Goal: Information Seeking & Learning: Learn about a topic

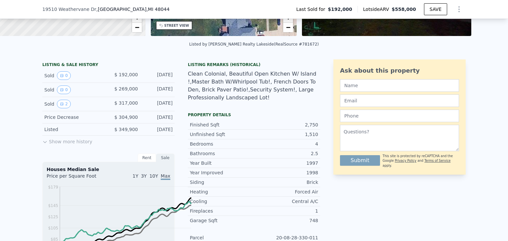
scroll to position [129, 0]
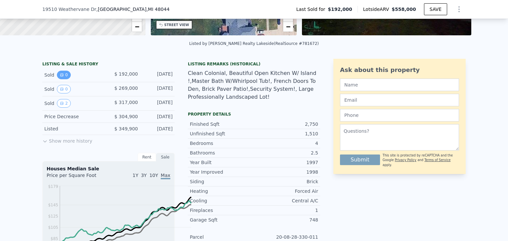
click at [57, 79] on button "0" at bounding box center [64, 75] width 14 height 9
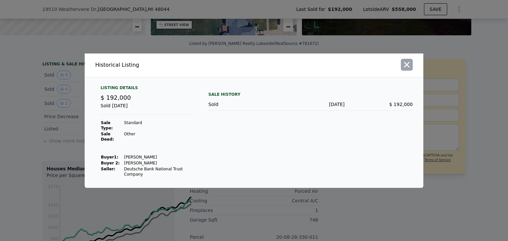
click at [411, 62] on icon "button" at bounding box center [406, 64] width 9 height 9
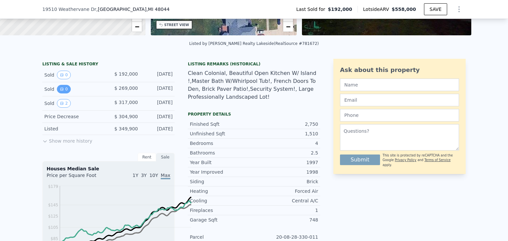
click at [61, 91] on icon "View historical data" at bounding box center [62, 89] width 3 height 3
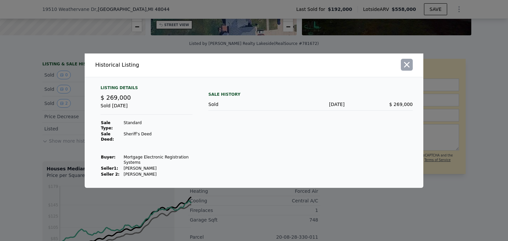
click at [411, 60] on icon "button" at bounding box center [406, 64] width 9 height 9
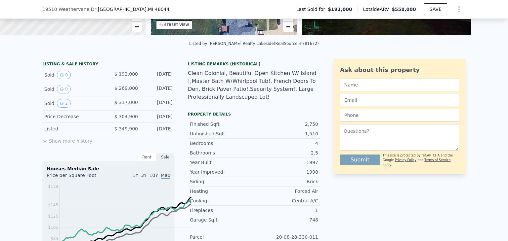
click at [57, 108] on button "2" at bounding box center [64, 103] width 14 height 9
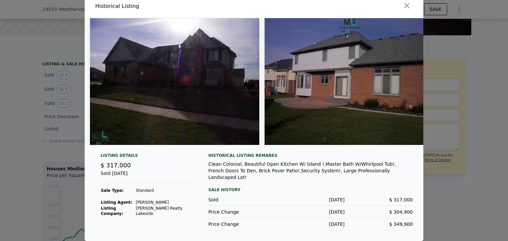
scroll to position [0, 0]
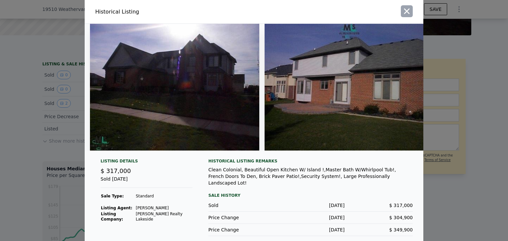
click at [411, 11] on icon "button" at bounding box center [406, 11] width 9 height 9
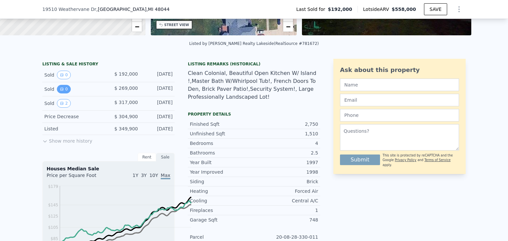
click at [60, 91] on icon "View historical data" at bounding box center [62, 89] width 4 height 4
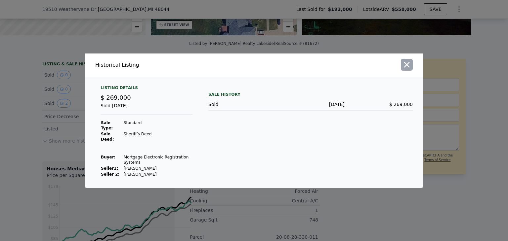
click at [411, 60] on icon "button" at bounding box center [406, 64] width 9 height 9
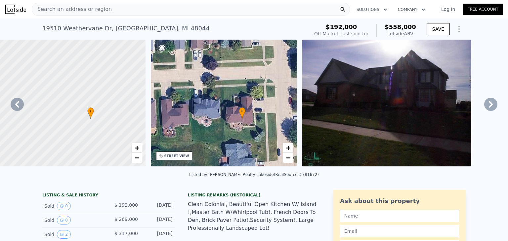
scroll to position [0, 192]
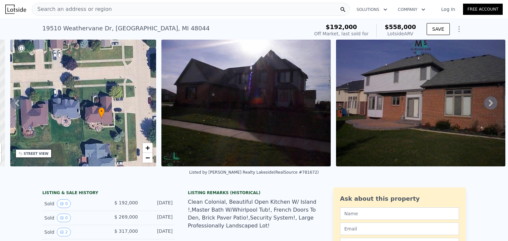
click at [444, 183] on div "Listed by [PERSON_NAME] Realty Lakeside (RealSource #781672)" at bounding box center [254, 175] width 508 height 16
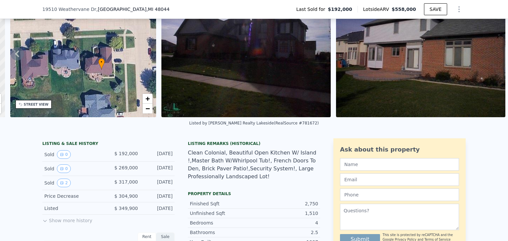
scroll to position [162, 0]
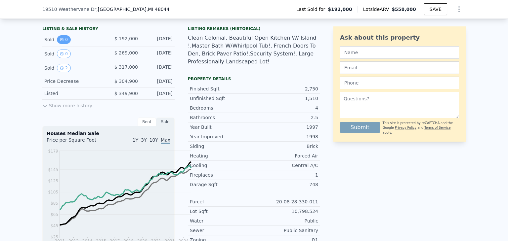
click at [57, 44] on button "0" at bounding box center [64, 39] width 14 height 9
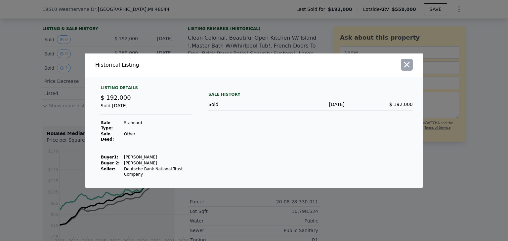
click at [410, 64] on icon "button" at bounding box center [407, 65] width 6 height 6
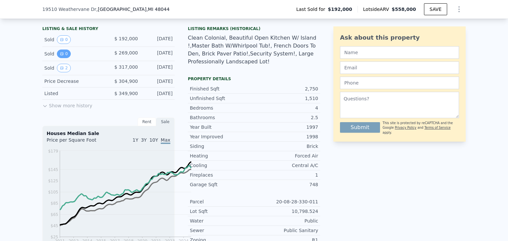
click at [57, 58] on button "0" at bounding box center [64, 54] width 14 height 9
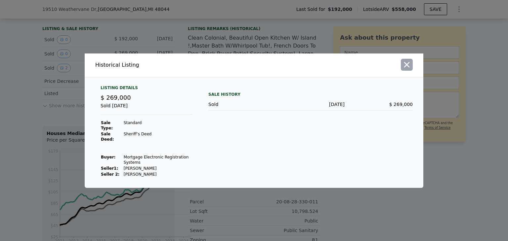
click at [411, 60] on icon "button" at bounding box center [406, 64] width 9 height 9
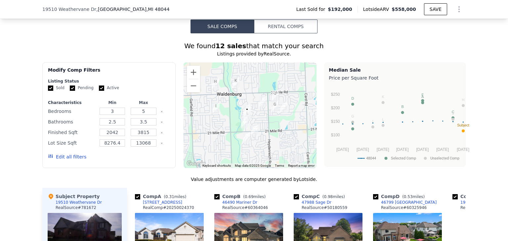
scroll to position [327, 0]
